Goal: Task Accomplishment & Management: Complete application form

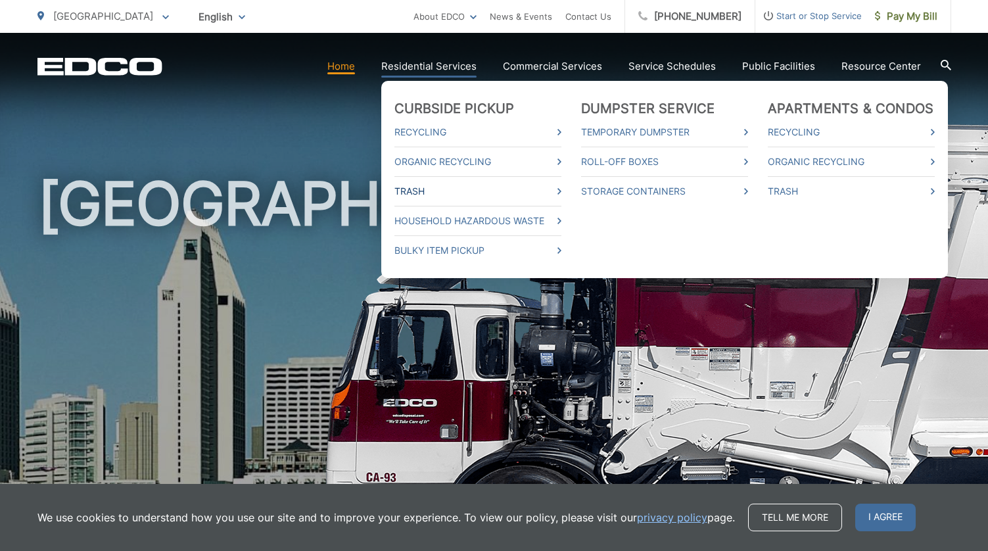
click at [425, 191] on link "Trash" at bounding box center [477, 191] width 167 height 16
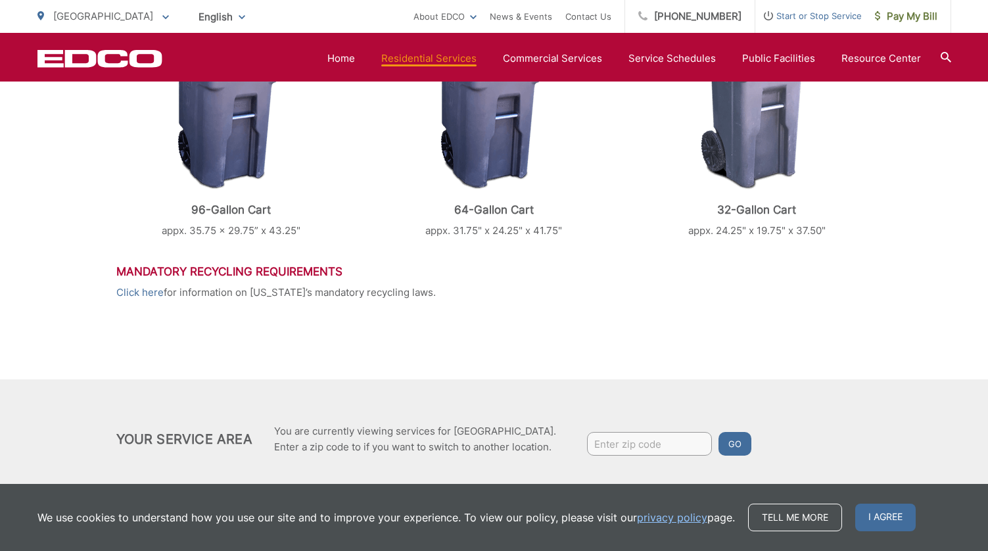
scroll to position [655, 0]
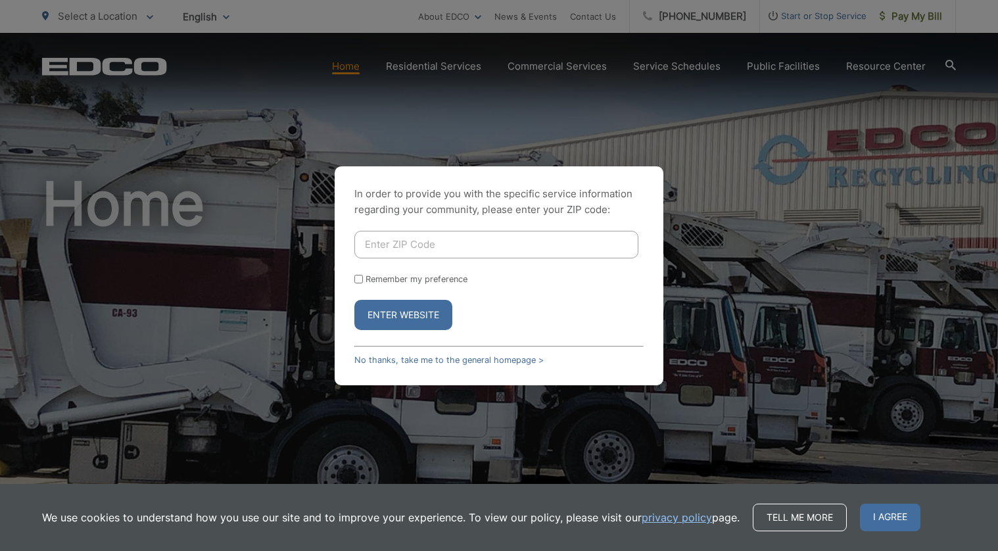
click at [413, 248] on input "Enter ZIP Code" at bounding box center [496, 245] width 284 height 28
type input "92025"
click at [406, 321] on button "Enter Website" at bounding box center [403, 315] width 98 height 30
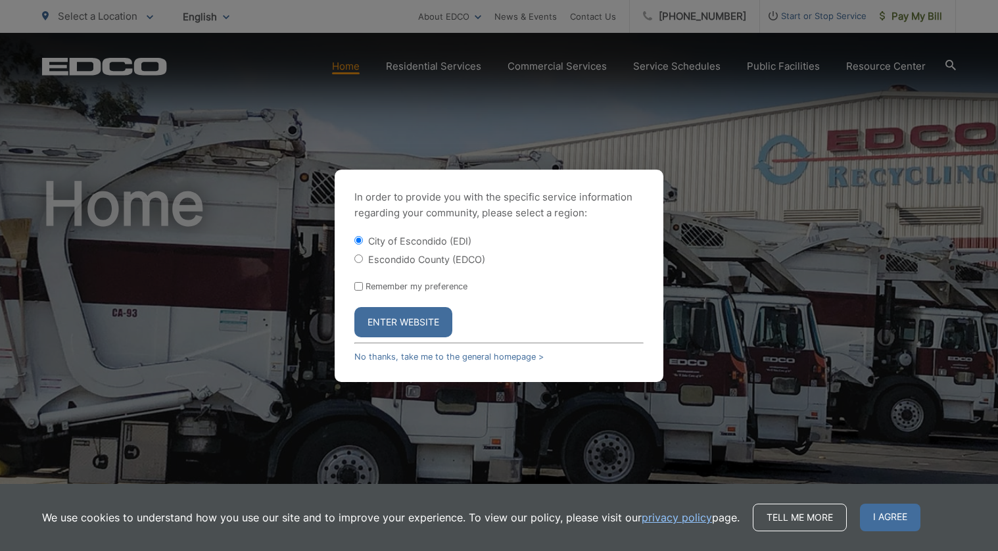
click at [400, 319] on button "Enter Website" at bounding box center [403, 322] width 98 height 30
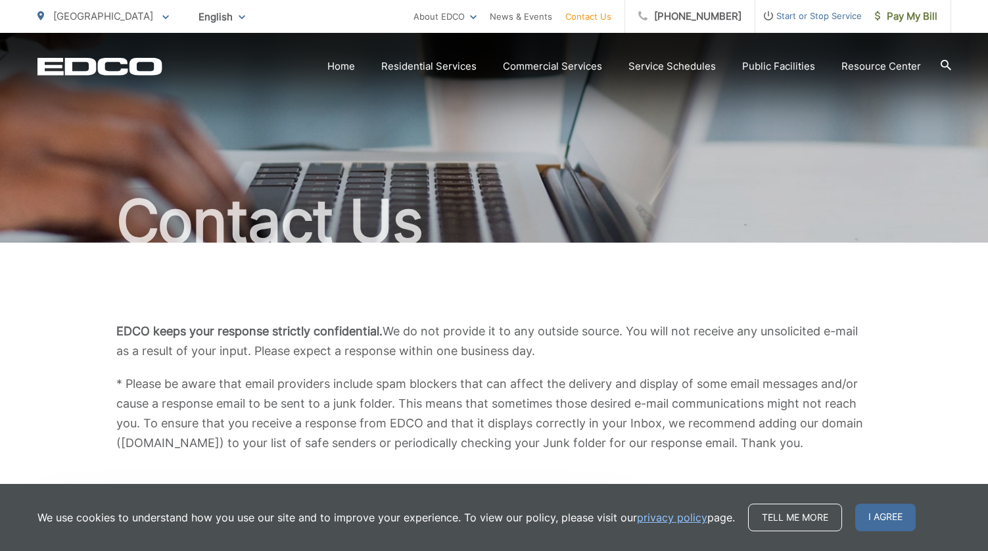
scroll to position [184, 0]
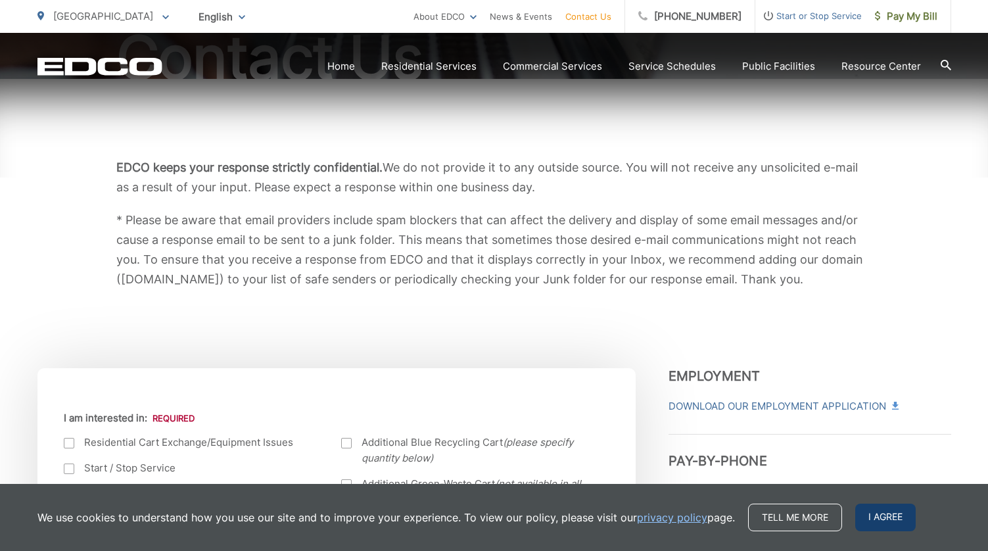
click at [903, 513] on span "I agree" at bounding box center [885, 518] width 60 height 28
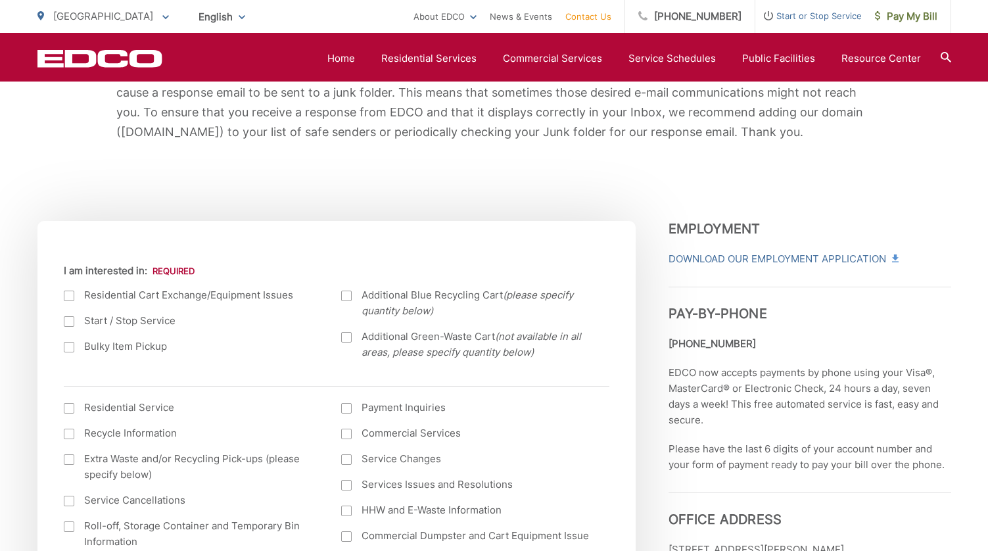
scroll to position [341, 0]
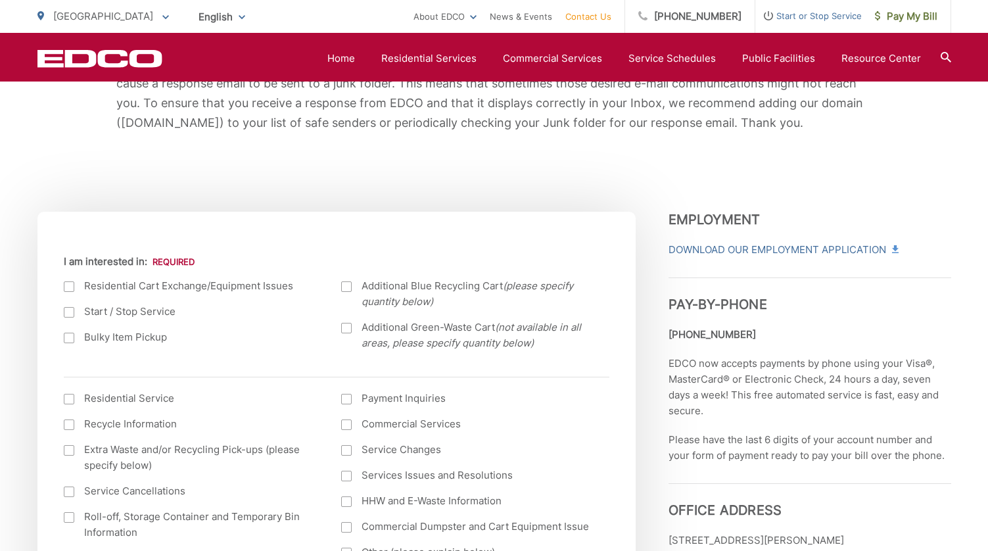
click at [69, 314] on div at bounding box center [69, 312] width 11 height 11
click at [0, 0] on input "Start / Stop Service" at bounding box center [0, 0] width 0 height 0
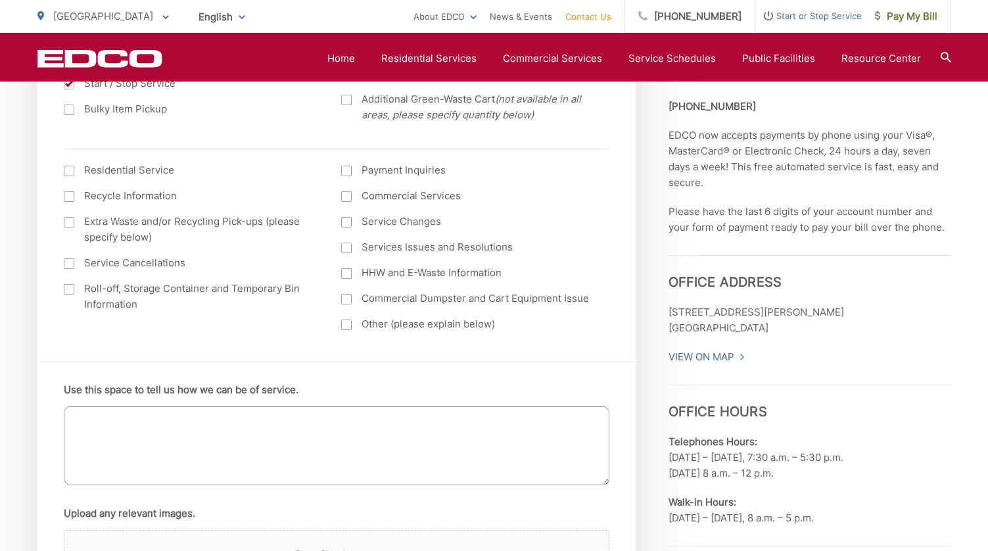
scroll to position [692, 0]
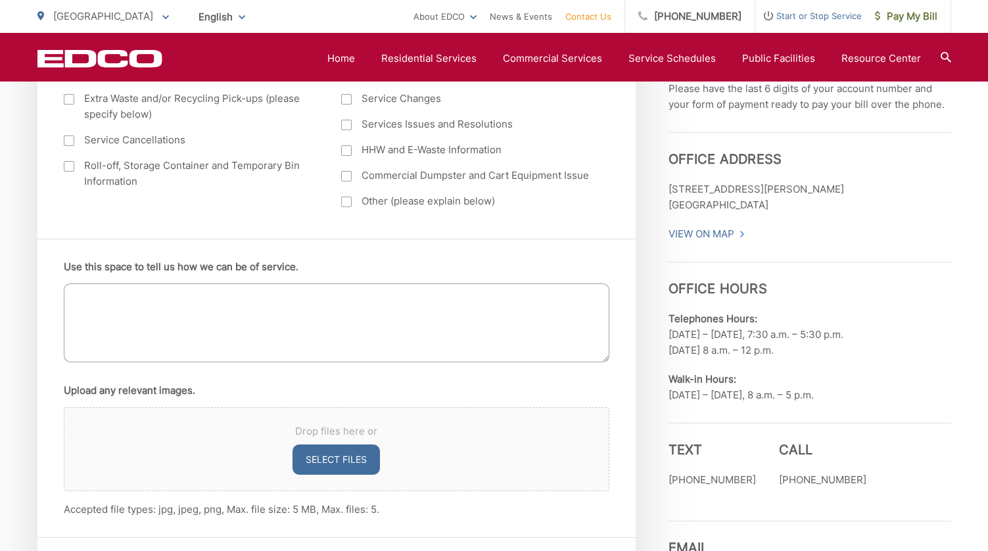
click at [158, 344] on textarea "Use this space to tell us how we can be of service." at bounding box center [337, 322] width 546 height 79
type textarea "a"
type textarea "I want to discontinue domestic trashp pick-up servicesw"
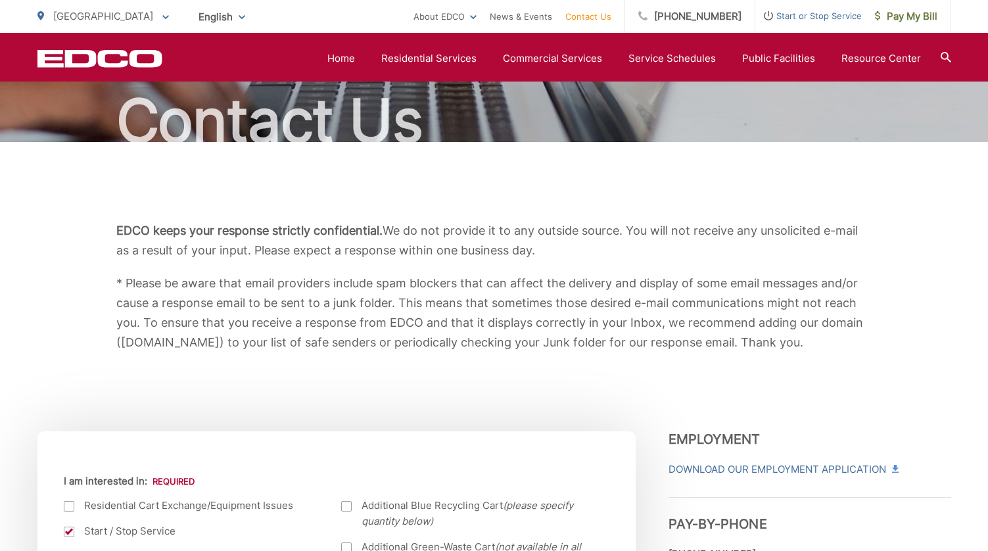
scroll to position [0, 0]
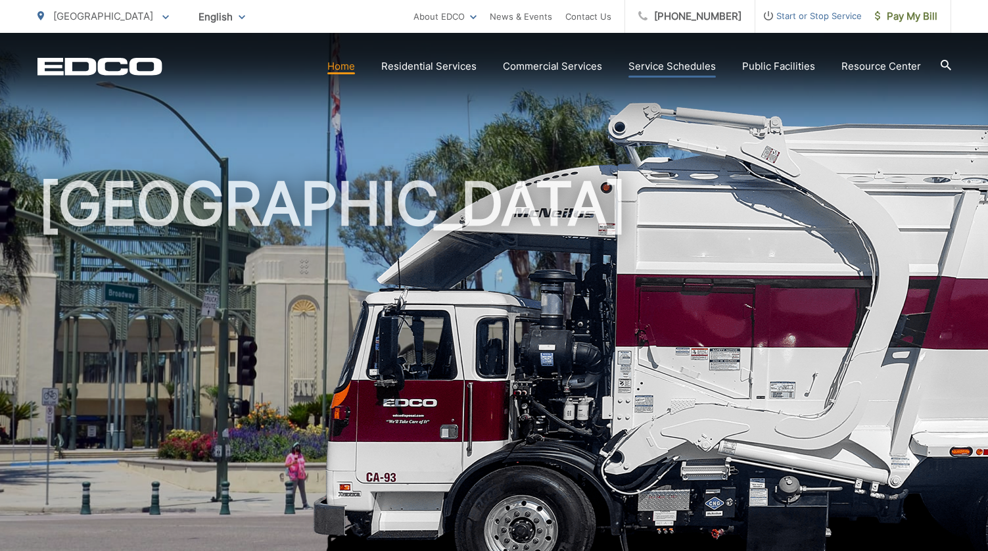
click at [674, 65] on link "Service Schedules" at bounding box center [671, 67] width 87 height 16
